Goal: Find specific page/section: Locate item on page

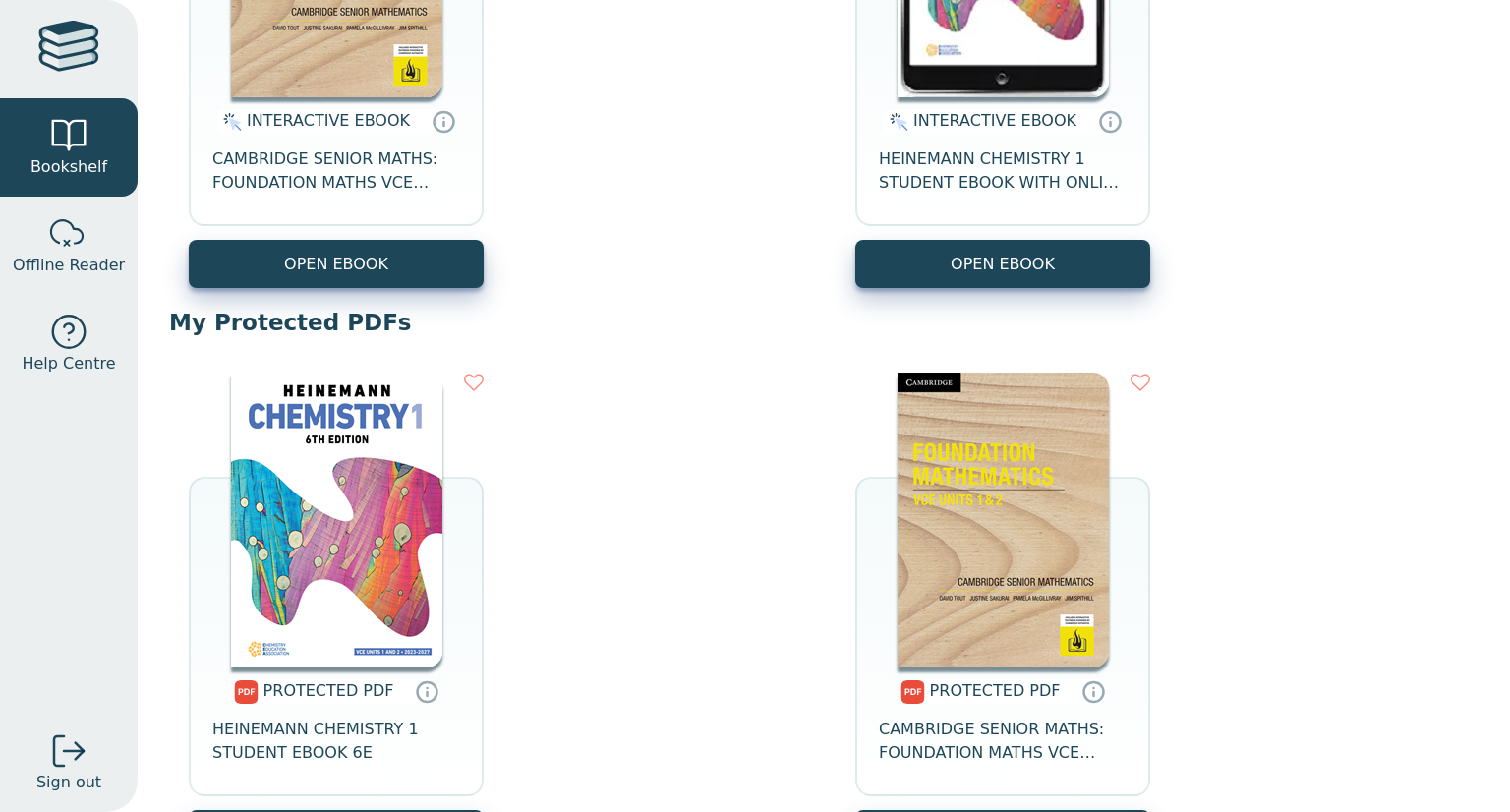
scroll to position [476, 0]
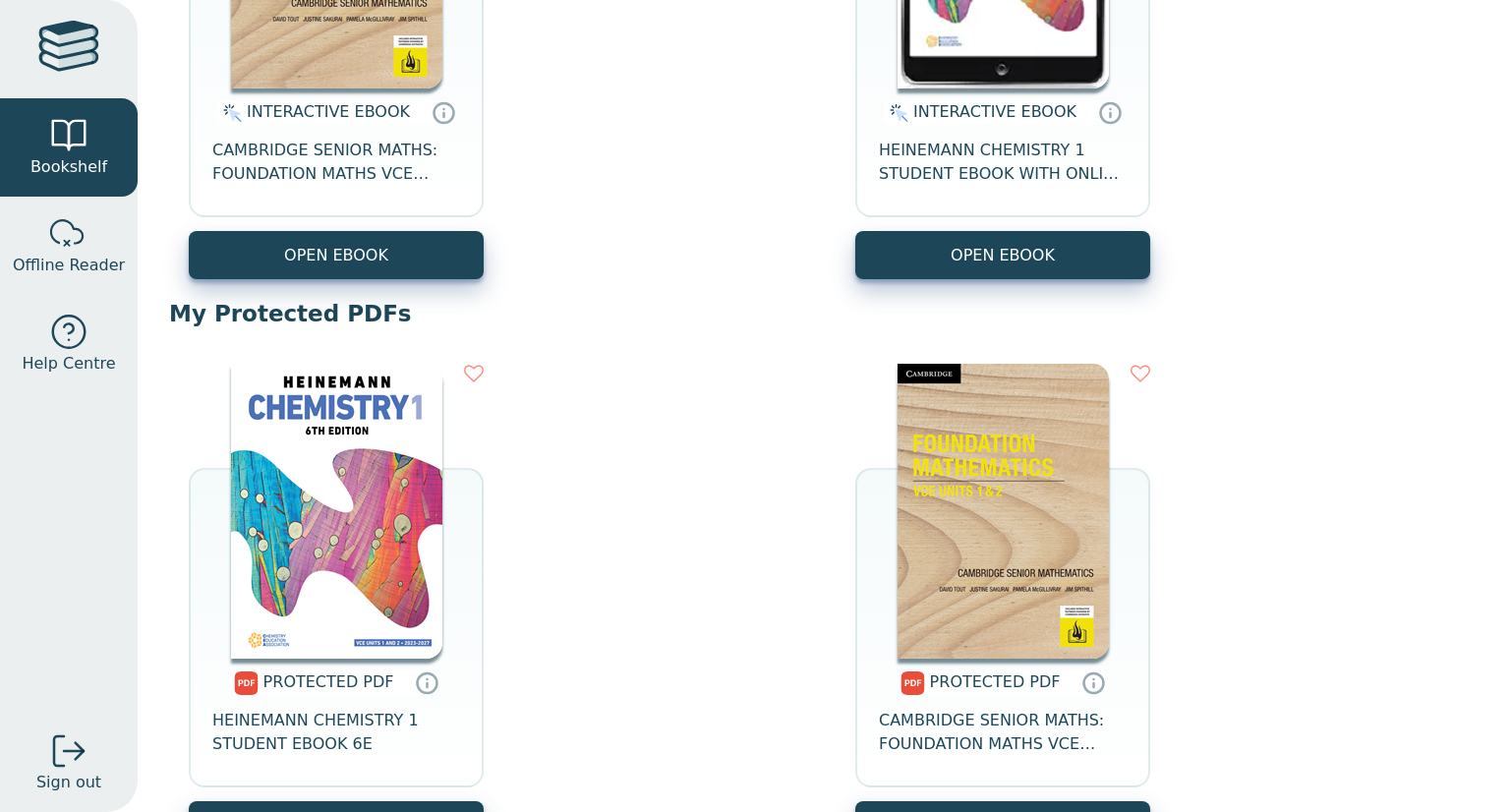
click at [330, 513] on img at bounding box center [336, 511] width 211 height 295
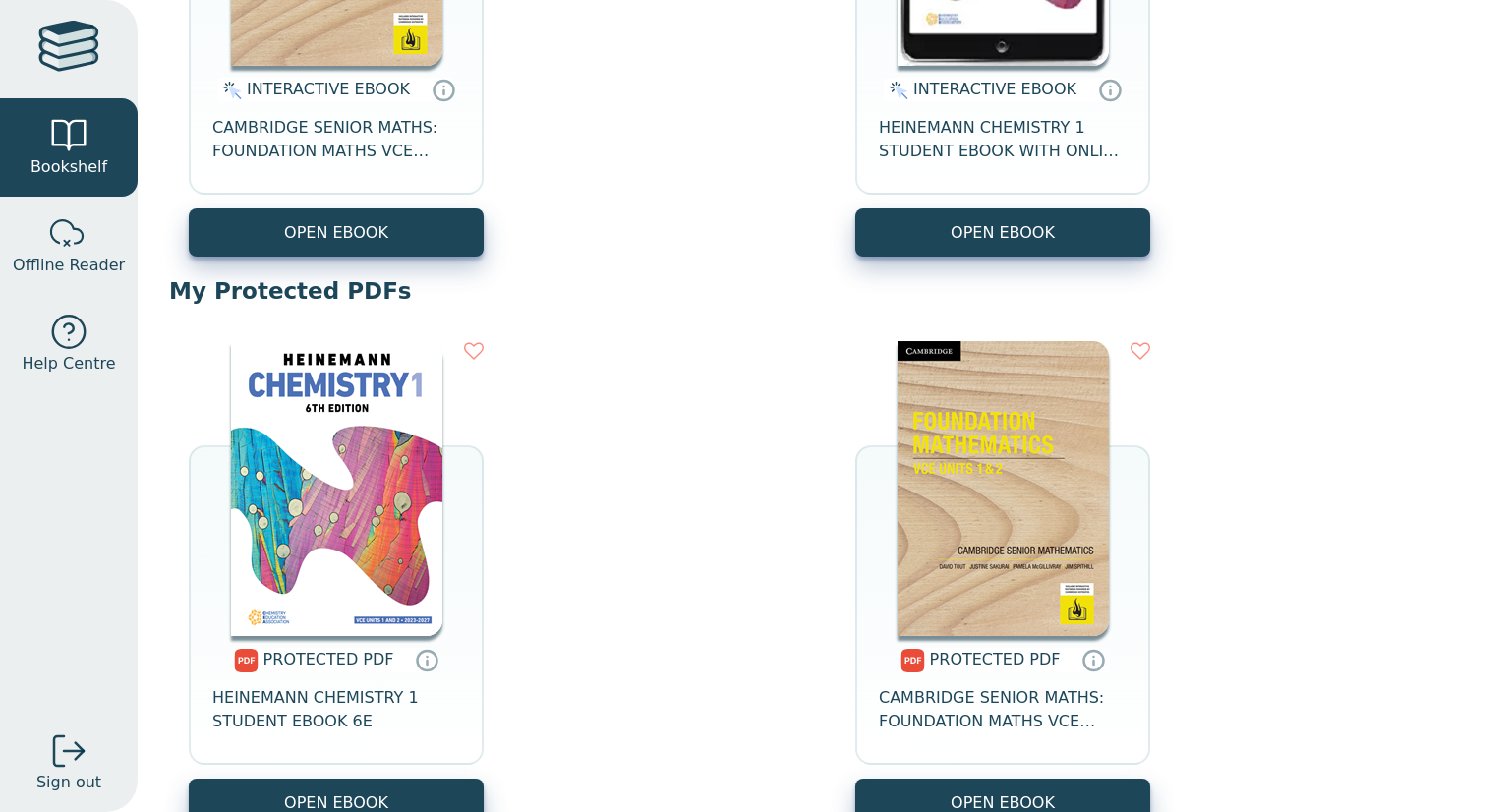
scroll to position [506, 0]
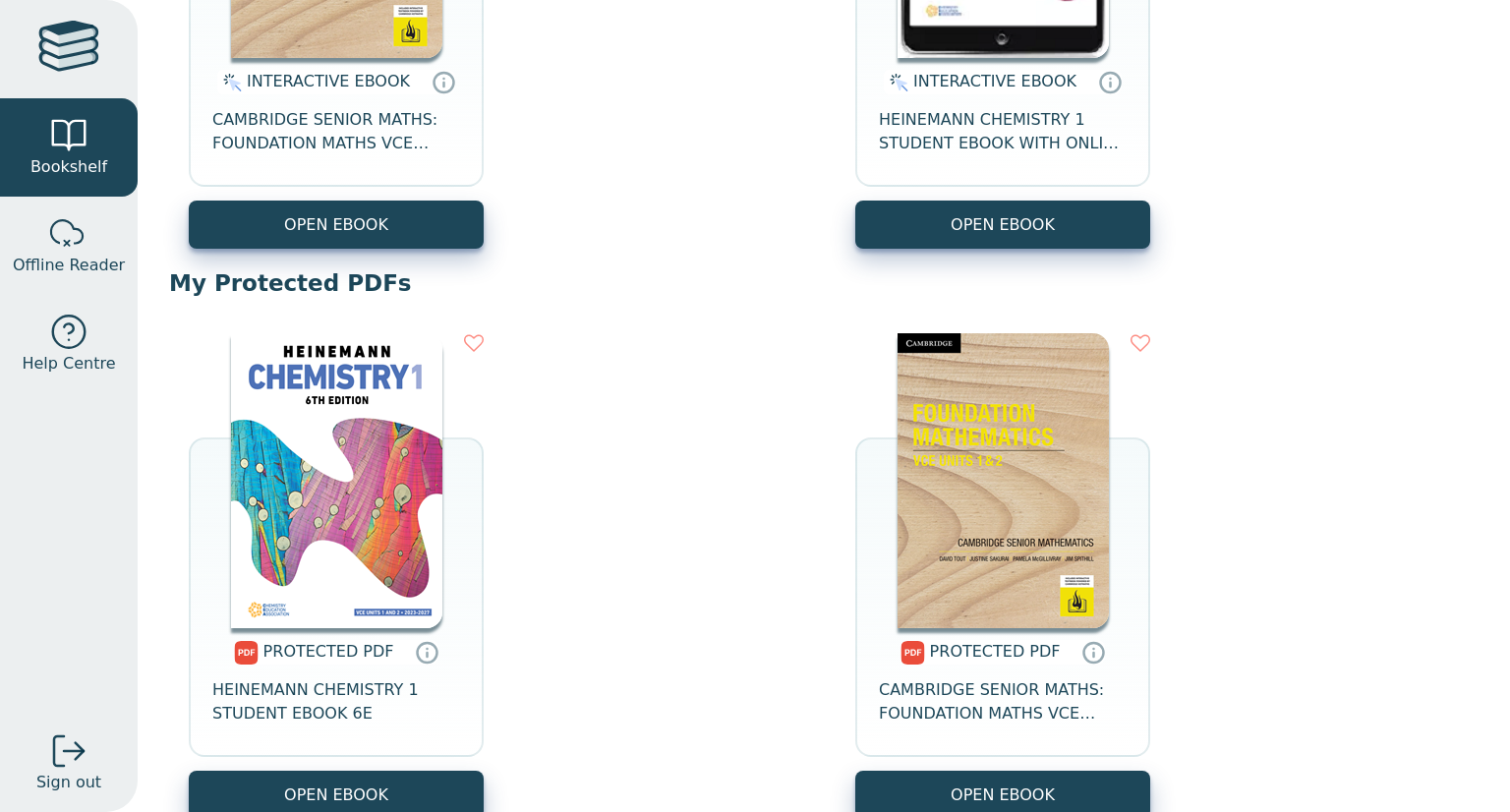
click at [372, 517] on img at bounding box center [336, 480] width 211 height 295
